Goal: Transaction & Acquisition: Purchase product/service

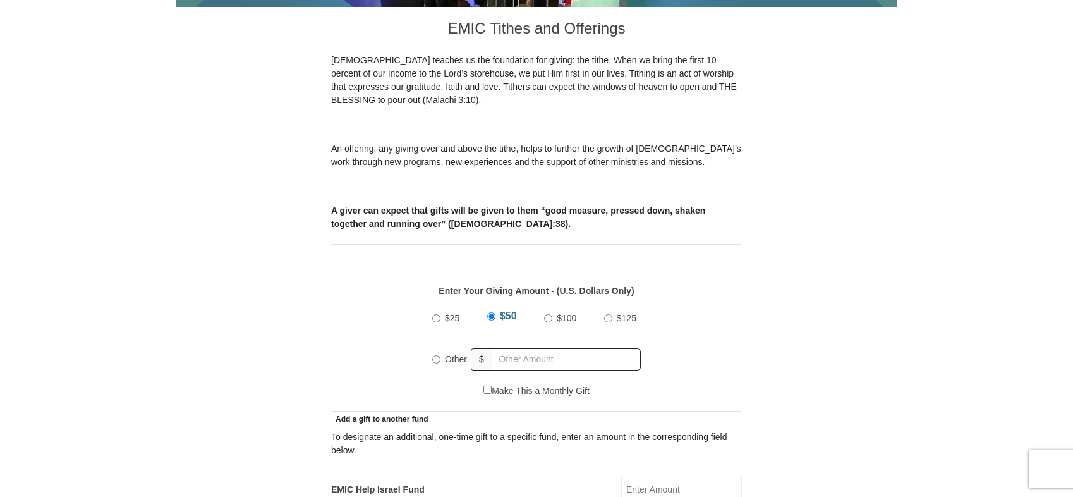
scroll to position [379, 0]
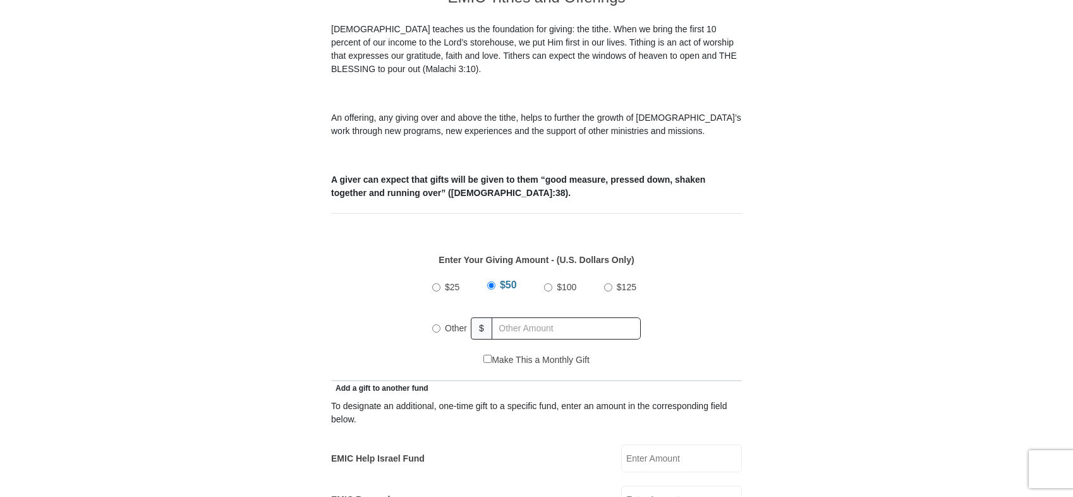
click at [436, 324] on input "Other" at bounding box center [436, 328] width 8 height 8
radio input "true"
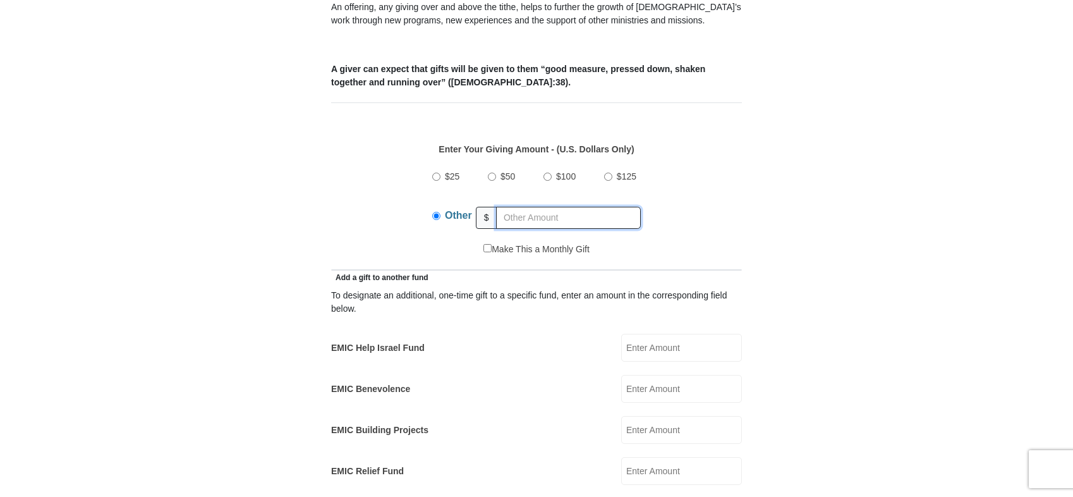
scroll to position [506, 0]
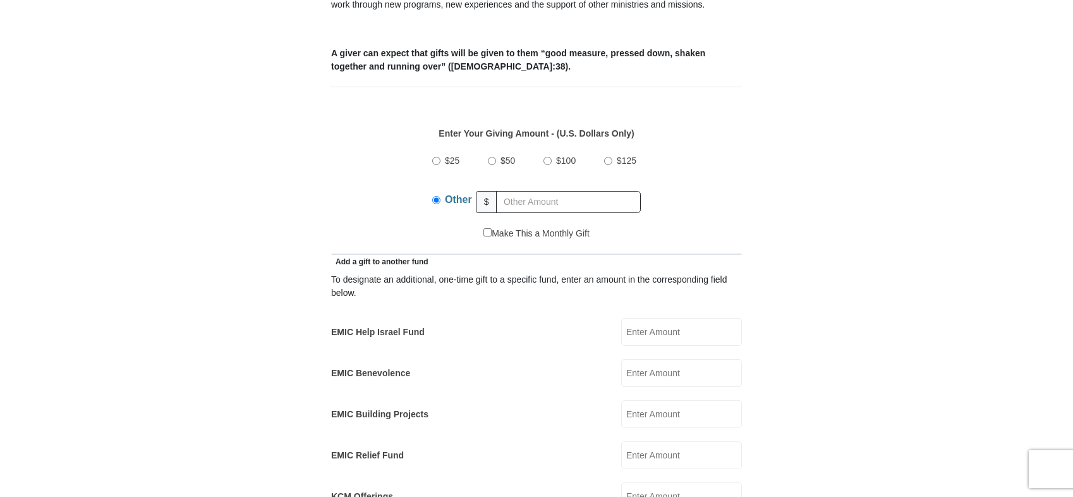
click at [645, 320] on input "EMIC Help Israel Fund" at bounding box center [681, 332] width 121 height 28
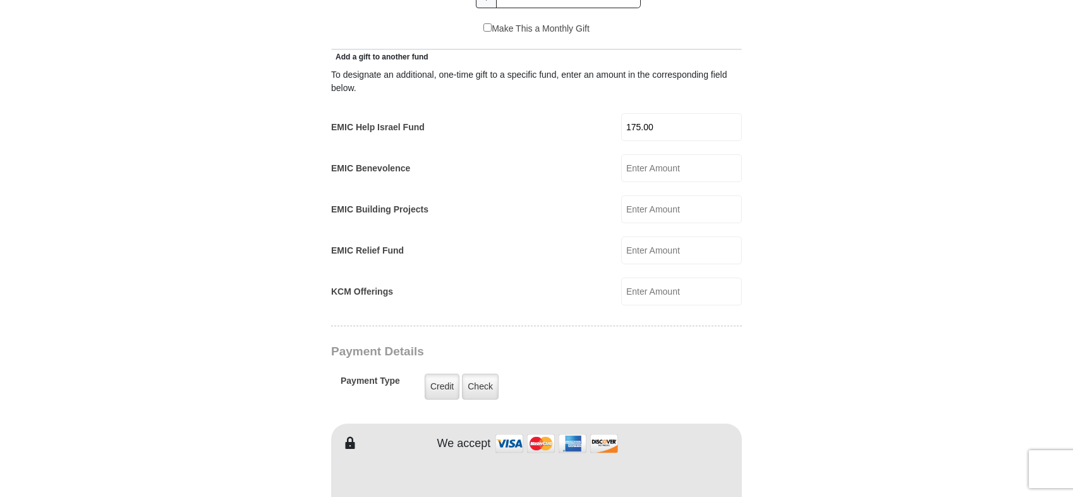
scroll to position [758, 0]
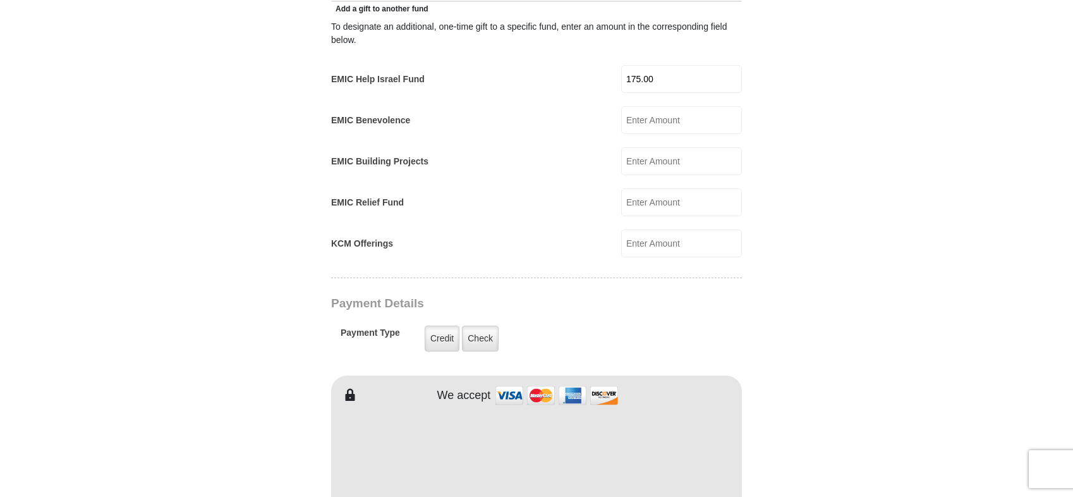
type input "175.00"
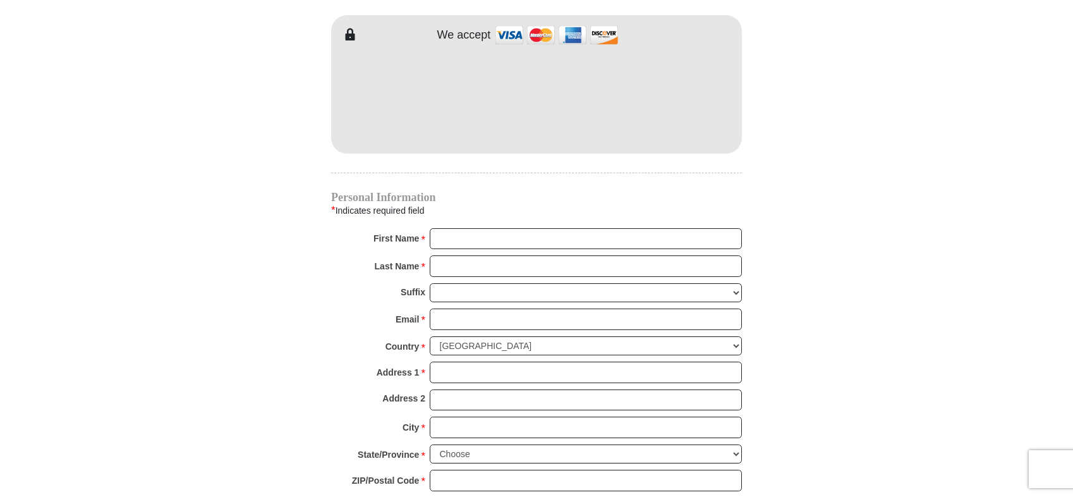
scroll to position [1137, 0]
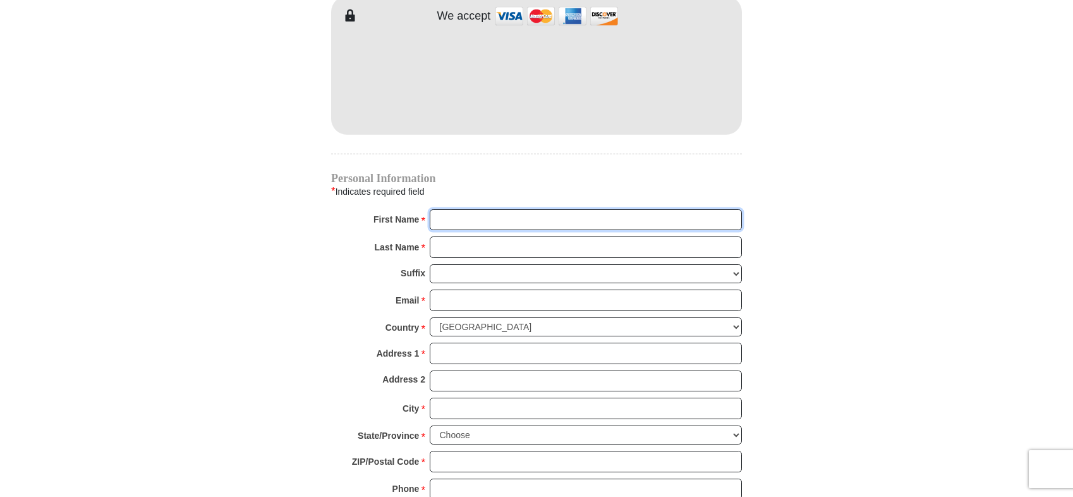
click at [459, 209] on input "First Name *" at bounding box center [586, 219] width 312 height 21
type input "Bill"
type input "Booth"
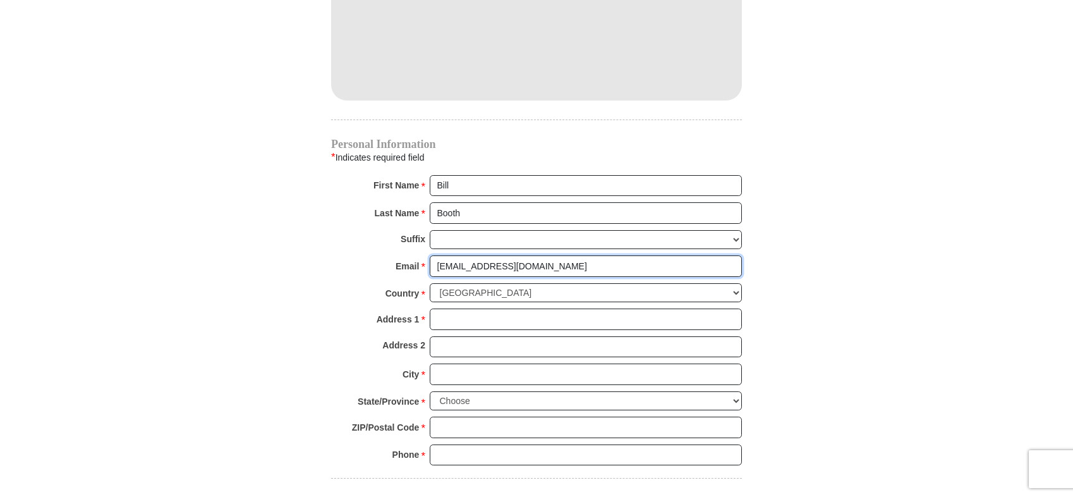
scroll to position [1201, 0]
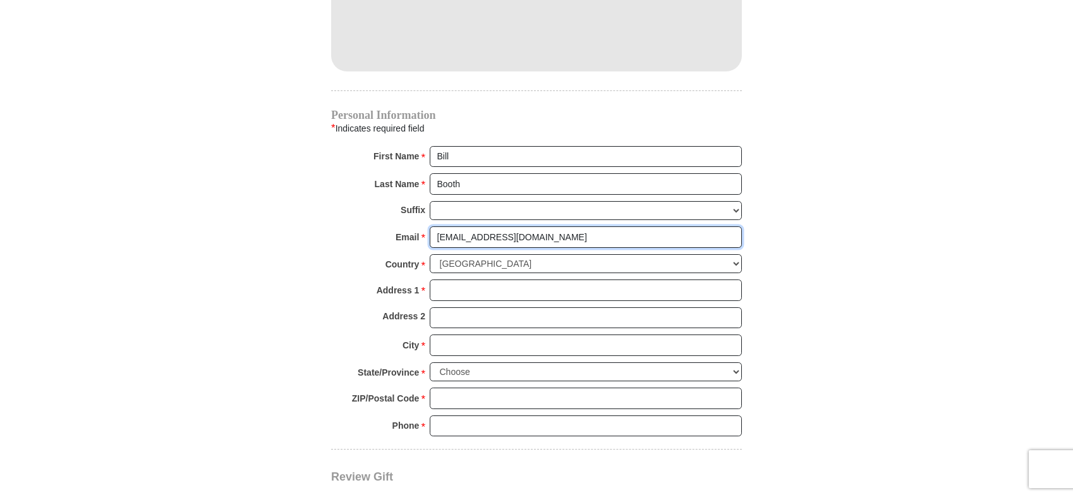
type input "[EMAIL_ADDRESS][DOMAIN_NAME]"
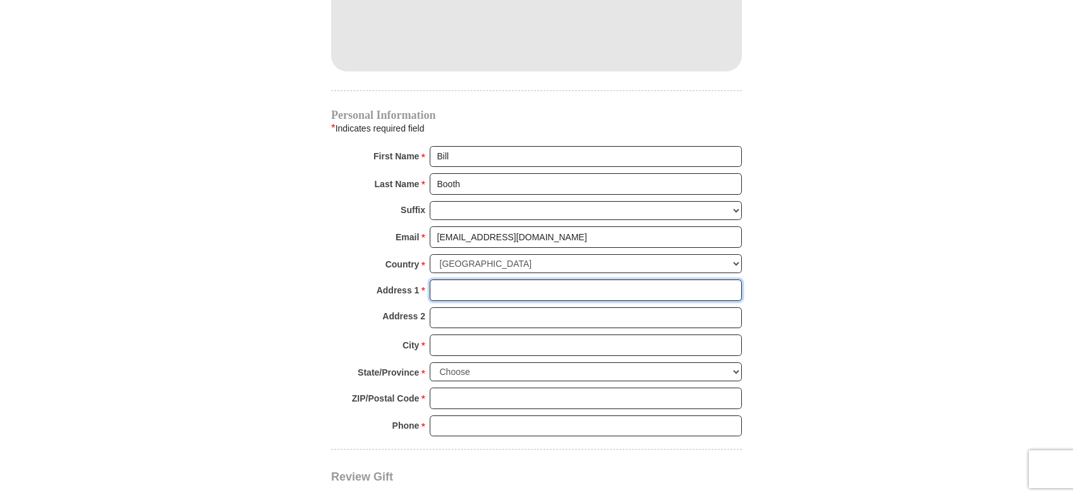
click at [481, 279] on input "Address 1 *" at bounding box center [586, 289] width 312 height 21
type input "P O Box 10325"
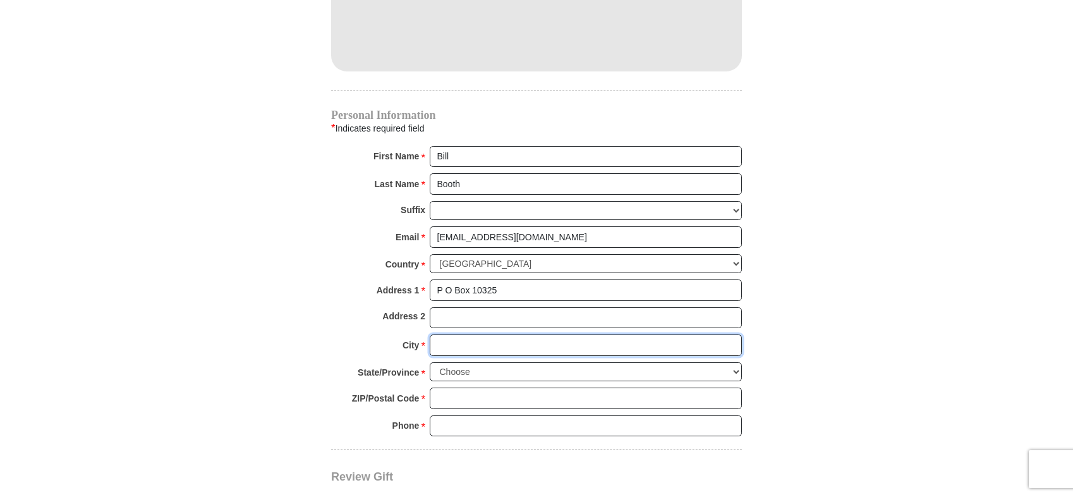
click at [518, 334] on input "City *" at bounding box center [586, 344] width 312 height 21
type input "[GEOGRAPHIC_DATA]"
select select "OK"
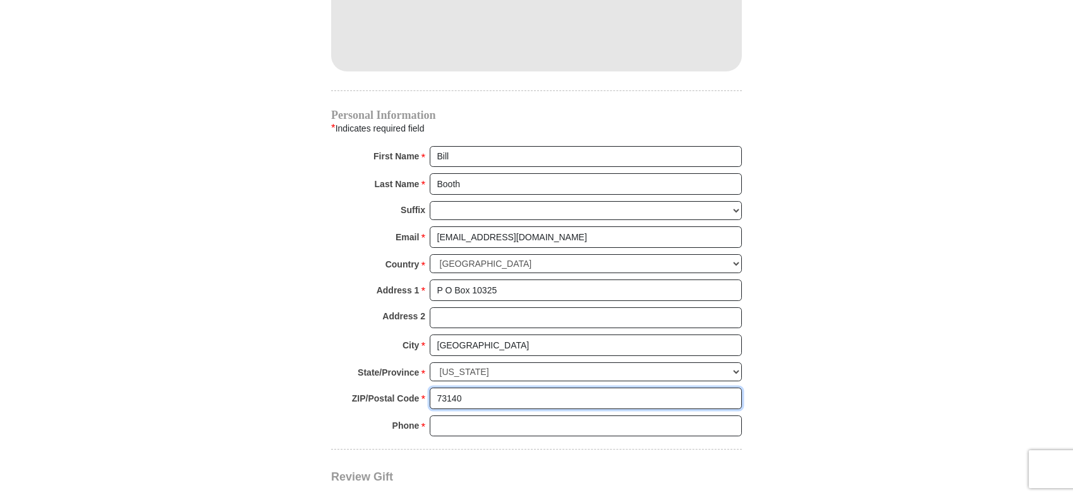
type input "73140"
click at [445, 415] on input "Phone * *" at bounding box center [586, 425] width 312 height 21
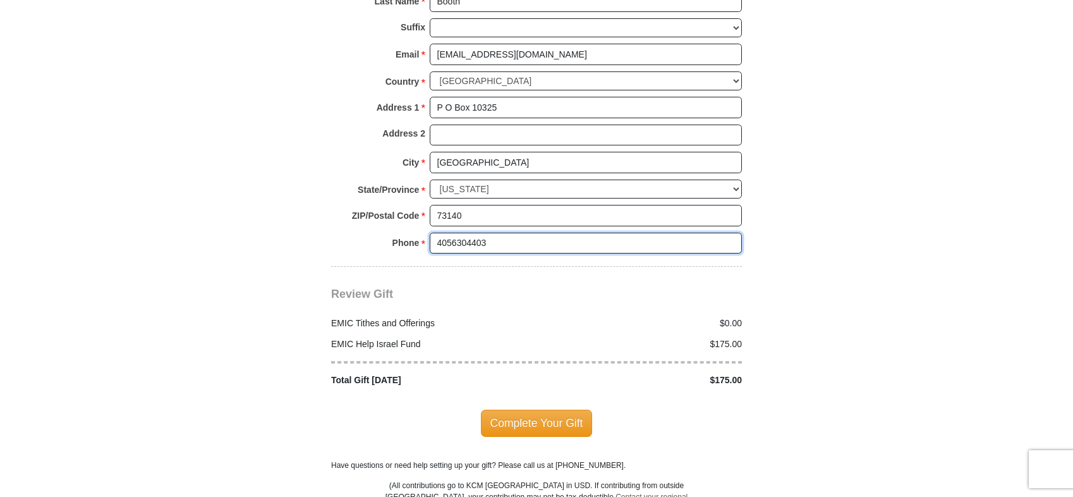
scroll to position [1390, 0]
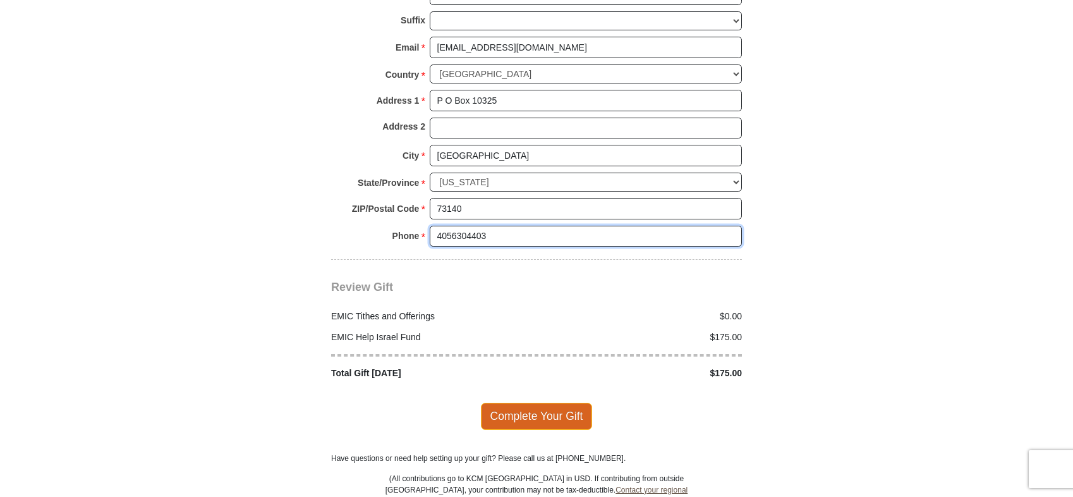
type input "4056304403"
drag, startPoint x: 547, startPoint y: 396, endPoint x: 559, endPoint y: 396, distance: 12.0
click at [552, 403] on span "Complete Your Gift" at bounding box center [537, 416] width 112 height 27
